Goal: Browse casually: Explore the website without a specific task or goal

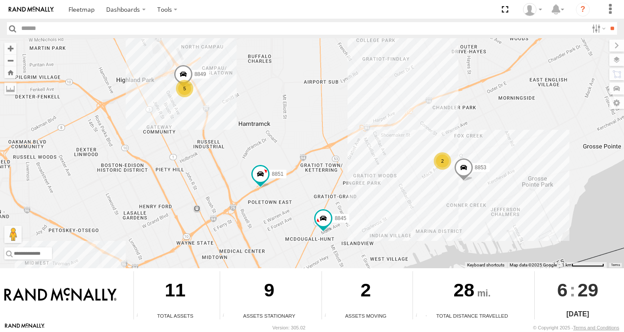
click at [435, 165] on div "2" at bounding box center [442, 160] width 17 height 17
